Goal: Task Accomplishment & Management: Complete application form

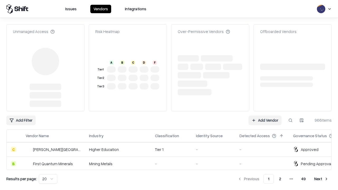
click at [265, 116] on link "Add Vendor" at bounding box center [265, 121] width 33 height 10
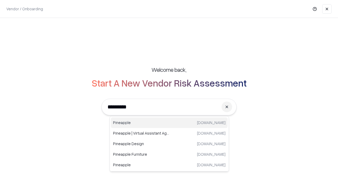
click at [169, 123] on div "Pineapple pineappleenergy.com" at bounding box center [169, 123] width 117 height 11
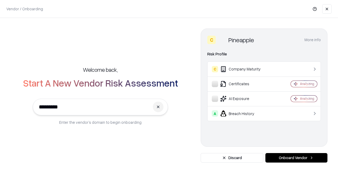
type input "*********"
click at [297, 158] on button "Onboard Vendor" at bounding box center [297, 158] width 62 height 10
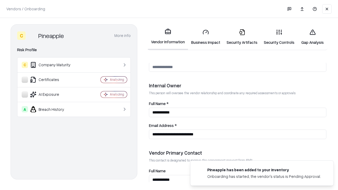
scroll to position [274, 0]
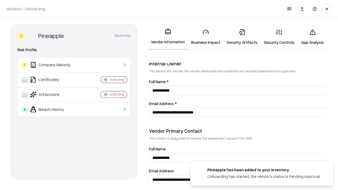
click at [206, 37] on link "Business Impact" at bounding box center [205, 37] width 35 height 25
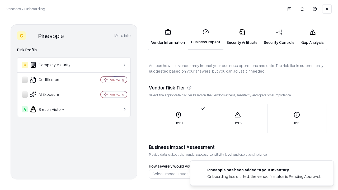
click at [242, 37] on link "Security Artifacts" at bounding box center [242, 37] width 37 height 25
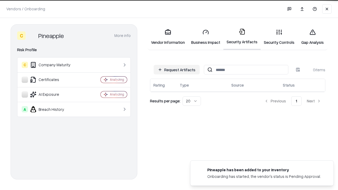
click at [177, 70] on button "Request Artifacts" at bounding box center [177, 70] width 46 height 10
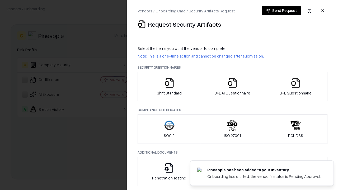
click at [169, 87] on icon "button" at bounding box center [169, 83] width 11 height 11
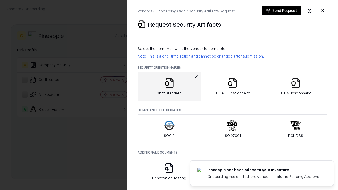
click at [281, 11] on button "Send Request" at bounding box center [281, 11] width 39 height 10
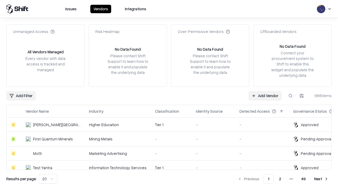
click at [291, 96] on button at bounding box center [291, 96] width 10 height 10
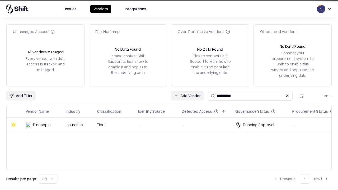
type input "*********"
click at [172, 125] on div "-" at bounding box center [155, 125] width 35 height 6
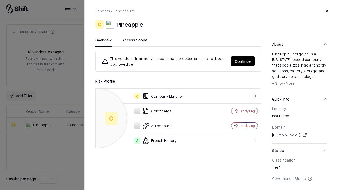
click at [243, 61] on button "Continue" at bounding box center [243, 62] width 24 height 10
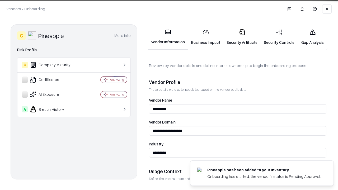
click at [242, 37] on link "Security Artifacts" at bounding box center [242, 37] width 37 height 25
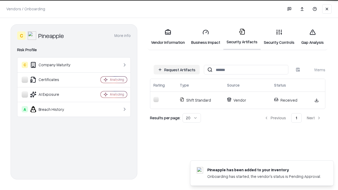
click at [313, 37] on link "Gap Analysis" at bounding box center [313, 37] width 30 height 25
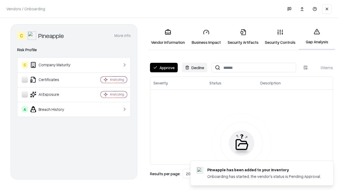
click at [164, 68] on button "Approve" at bounding box center [164, 68] width 28 height 10
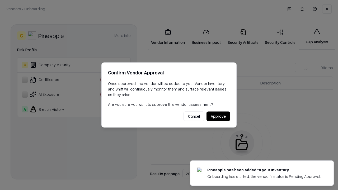
click at [218, 116] on button "Approve" at bounding box center [219, 117] width 24 height 10
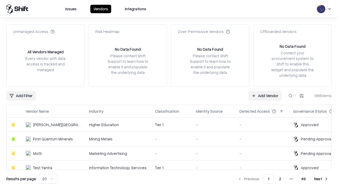
type input "*********"
click at [265, 96] on link "Add Vendor" at bounding box center [265, 96] width 33 height 10
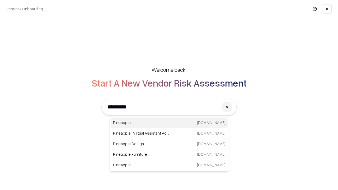
click at [169, 123] on div "Pineapple [DOMAIN_NAME]" at bounding box center [169, 123] width 117 height 11
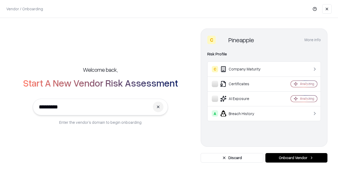
type input "*********"
click at [297, 158] on button "Onboard Vendor" at bounding box center [297, 158] width 62 height 10
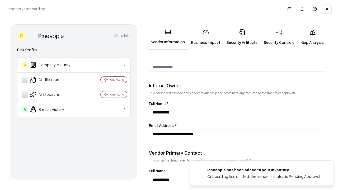
scroll to position [274, 0]
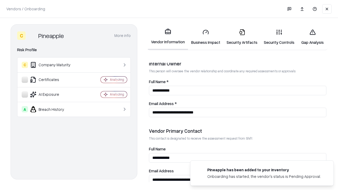
click at [313, 37] on link "Gap Analysis" at bounding box center [313, 37] width 30 height 25
